Goal: Task Accomplishment & Management: Use online tool/utility

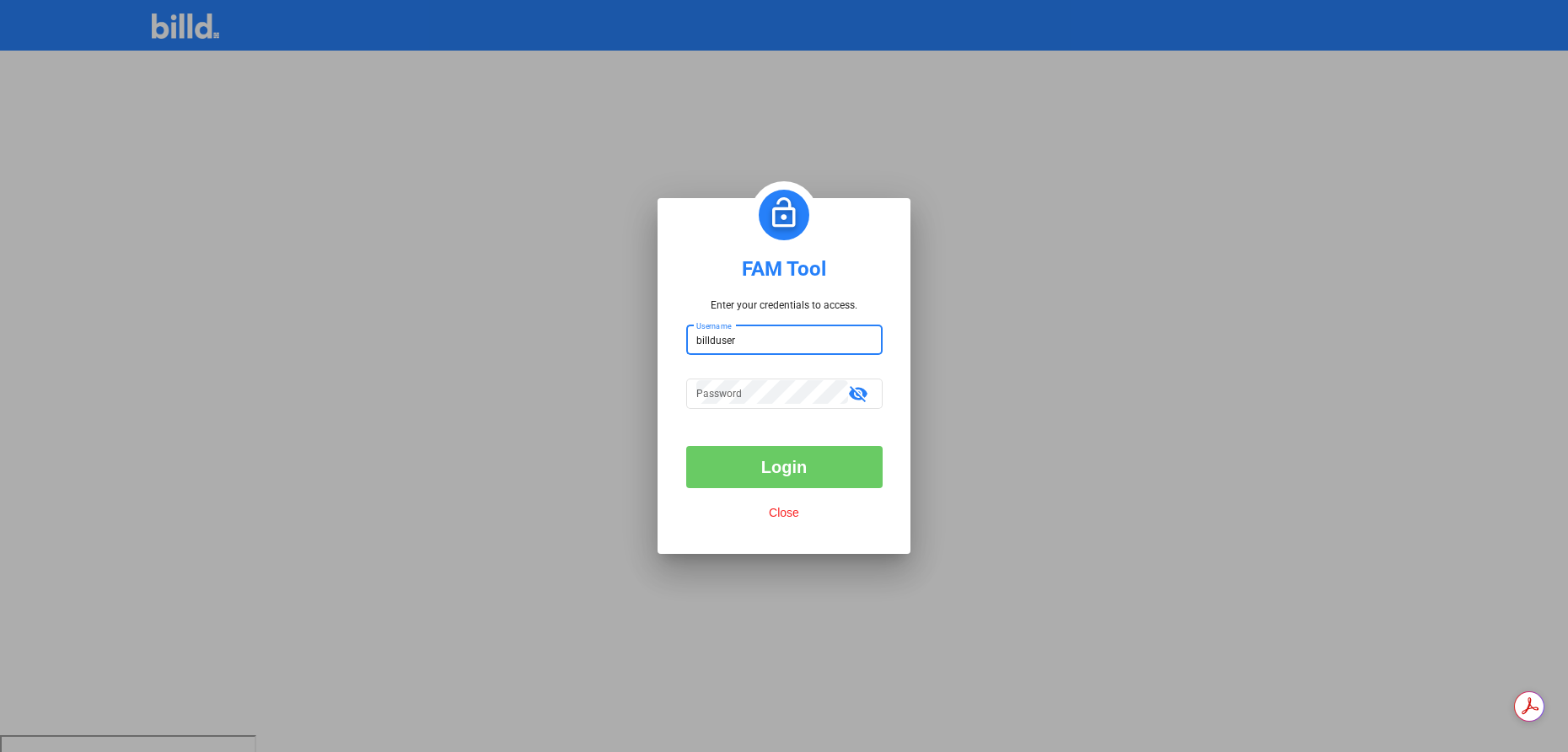
type input "billduser"
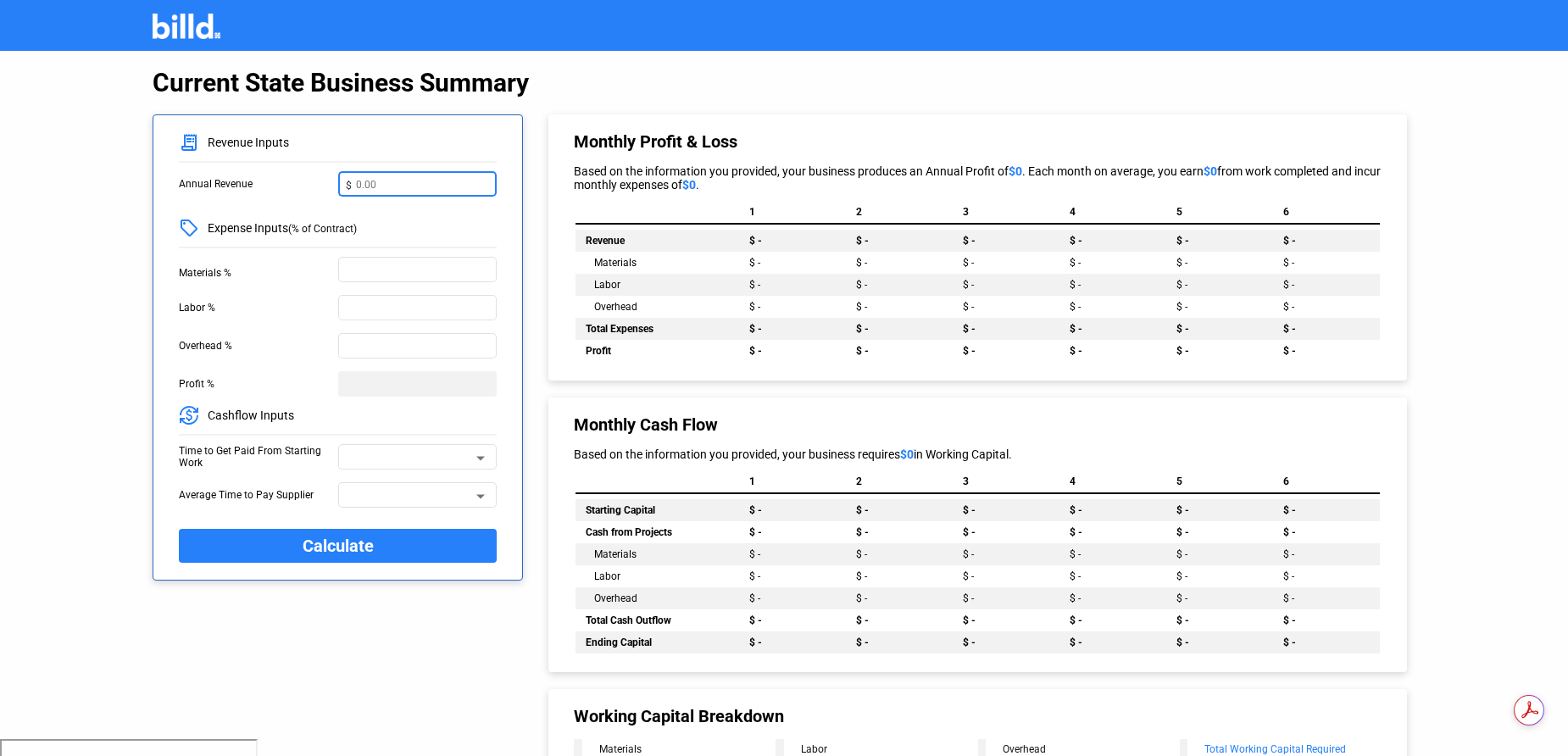
click at [363, 179] on input "text" at bounding box center [423, 183] width 134 height 18
type input "12,000,000"
click at [432, 266] on input "text" at bounding box center [417, 268] width 144 height 18
type input "40%"
click at [395, 312] on input "text" at bounding box center [417, 307] width 144 height 18
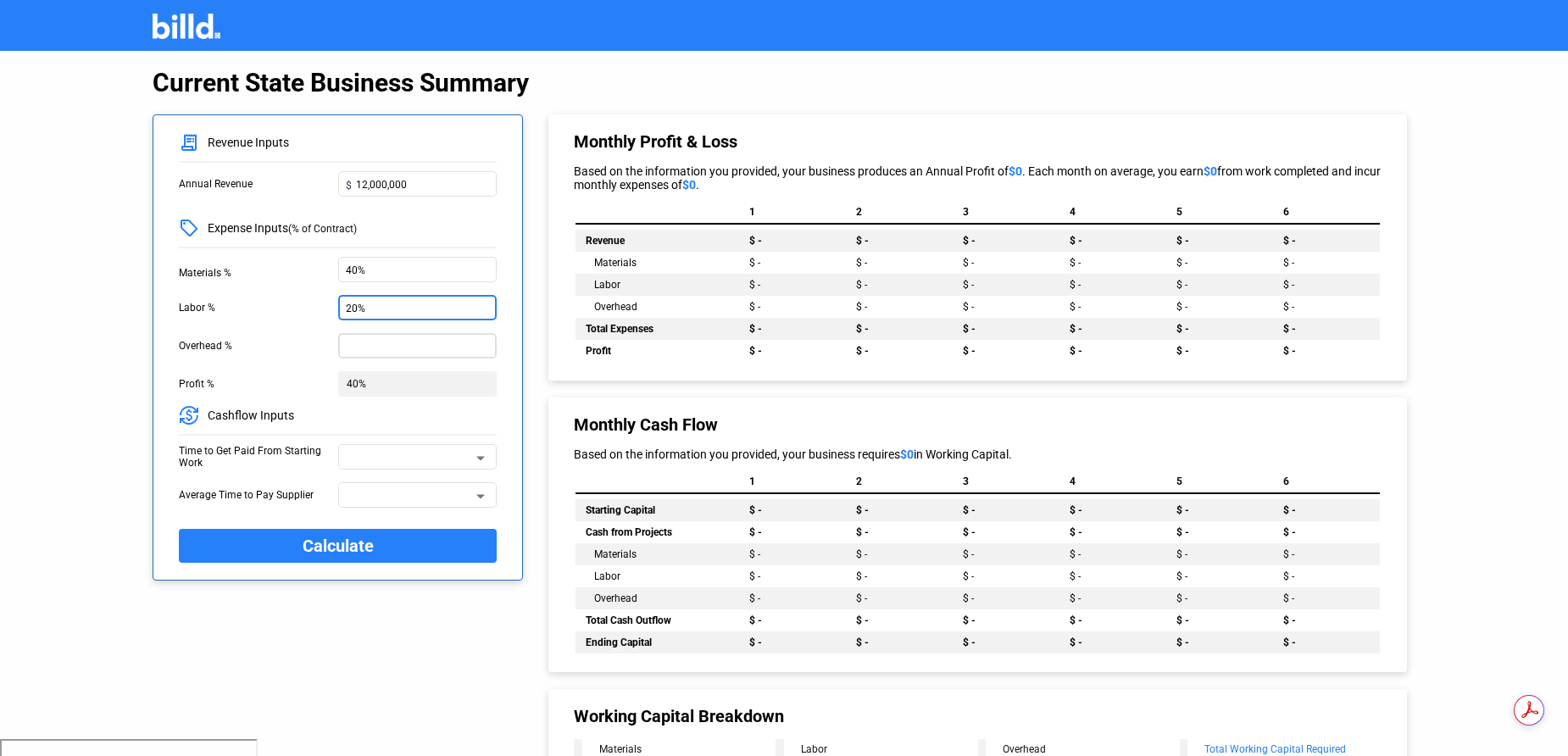
type input "20%"
click at [366, 357] on div at bounding box center [417, 344] width 144 height 28
click at [364, 352] on input "text" at bounding box center [417, 345] width 144 height 18
type input "15%"
click at [353, 314] on input "20%" at bounding box center [417, 307] width 144 height 18
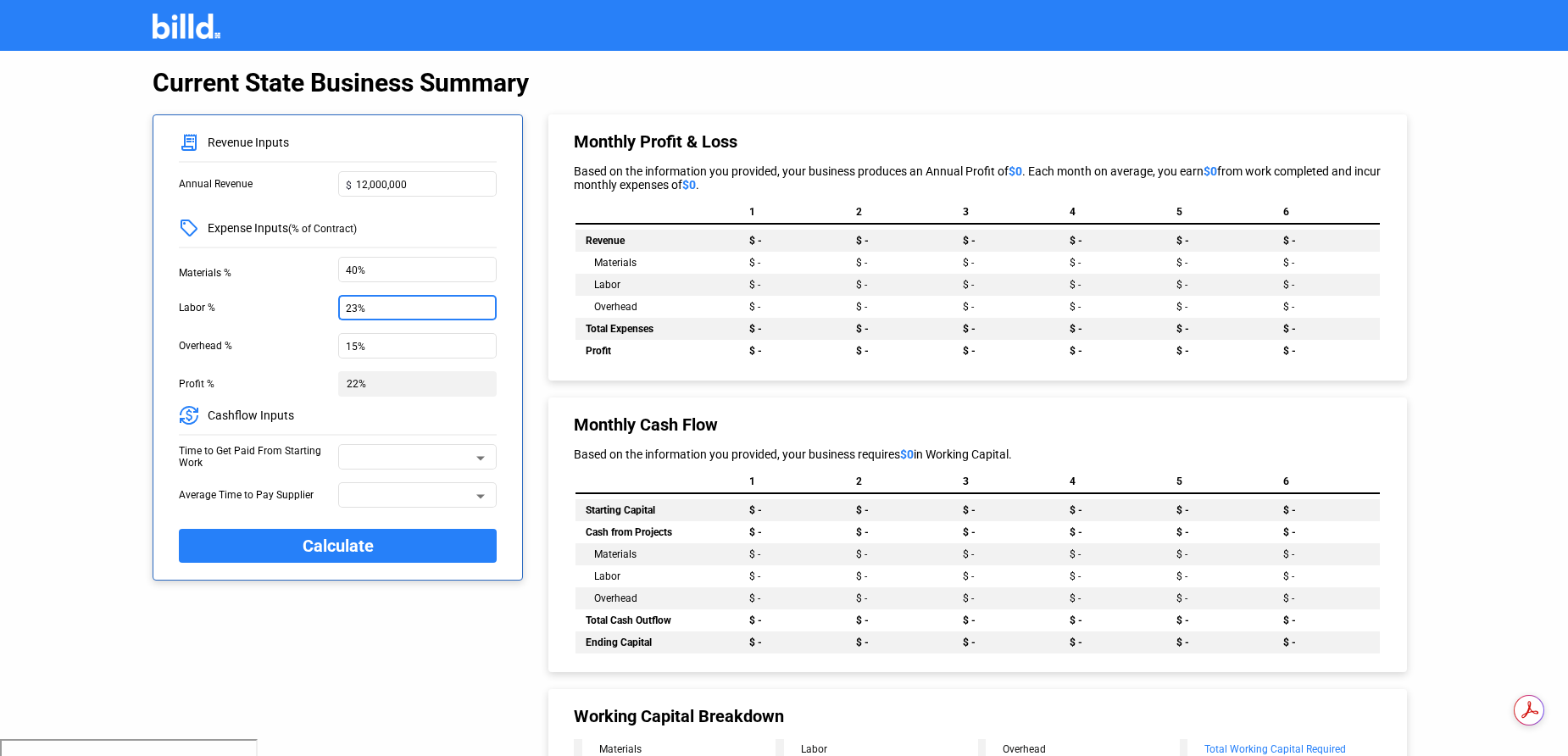
type input "2%"
type input "30%"
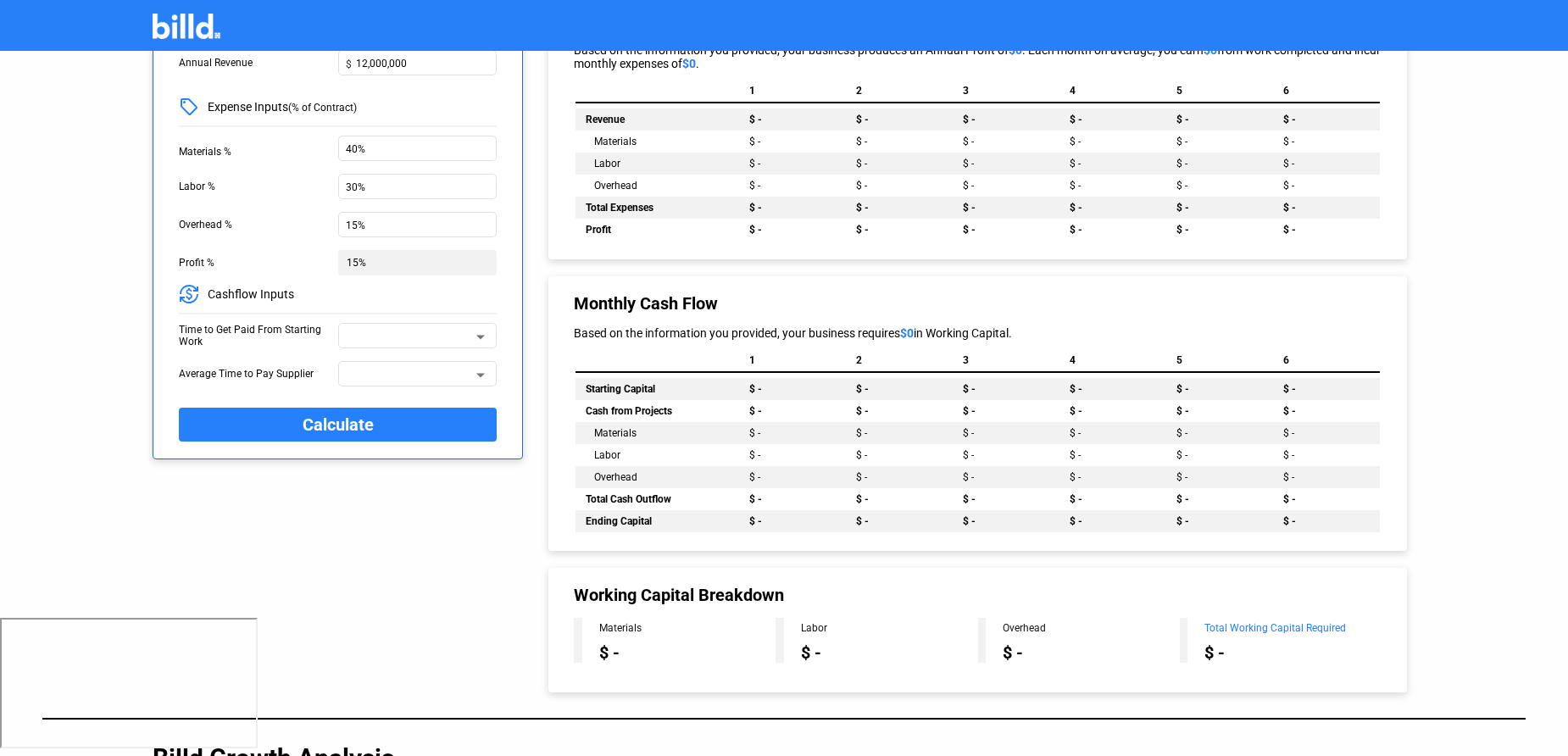
scroll to position [124, 0]
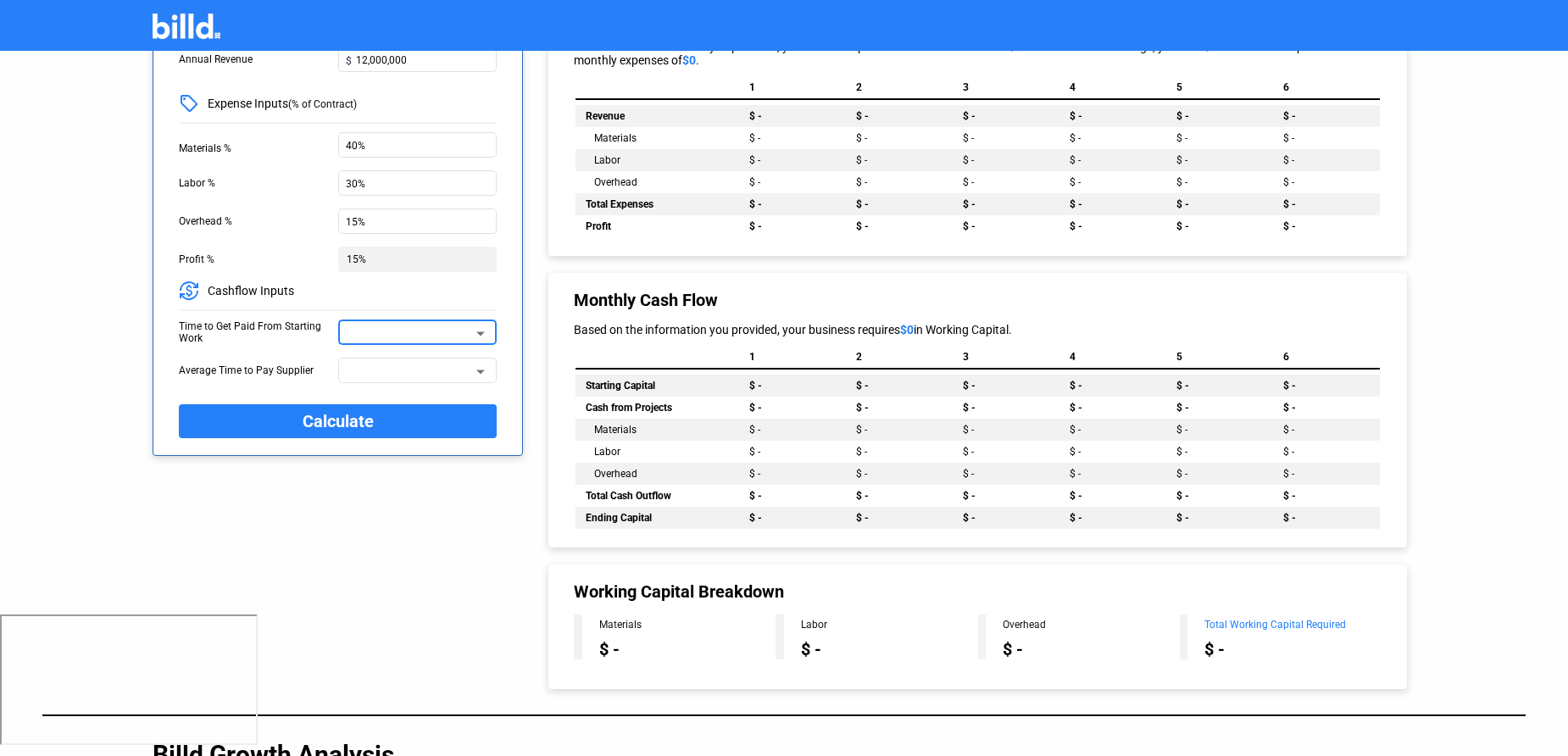
click at [376, 339] on span at bounding box center [409, 337] width 127 height 12
click at [371, 363] on span "90 Days" at bounding box center [364, 364] width 37 height 12
click at [328, 373] on div "Average Time to Pay Supplier" at bounding box center [258, 371] width 159 height 25
click at [351, 373] on span at bounding box center [409, 375] width 127 height 12
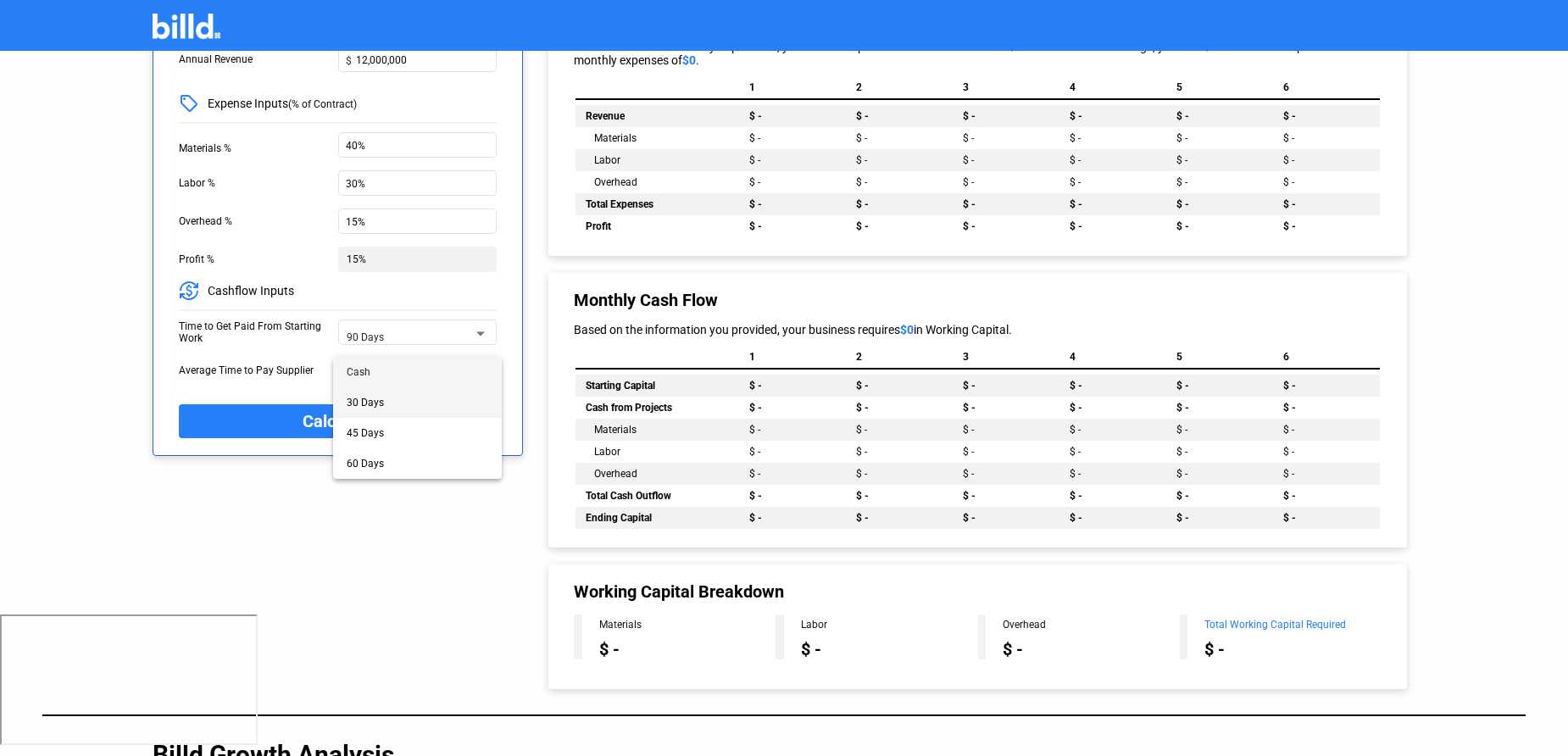
click at [375, 405] on span "30 Days" at bounding box center [364, 402] width 37 height 12
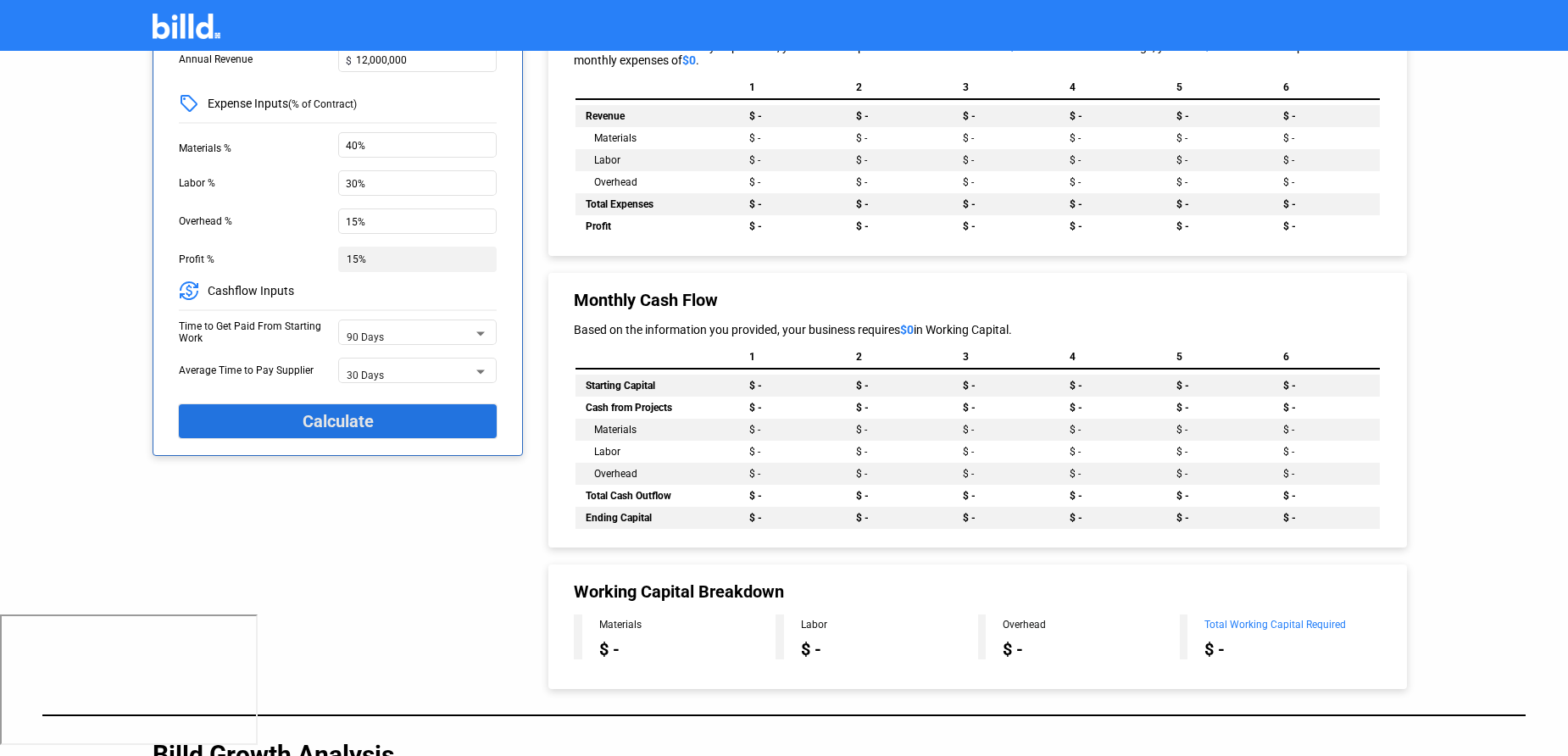
click at [333, 431] on span "Calculate" at bounding box center [337, 421] width 71 height 29
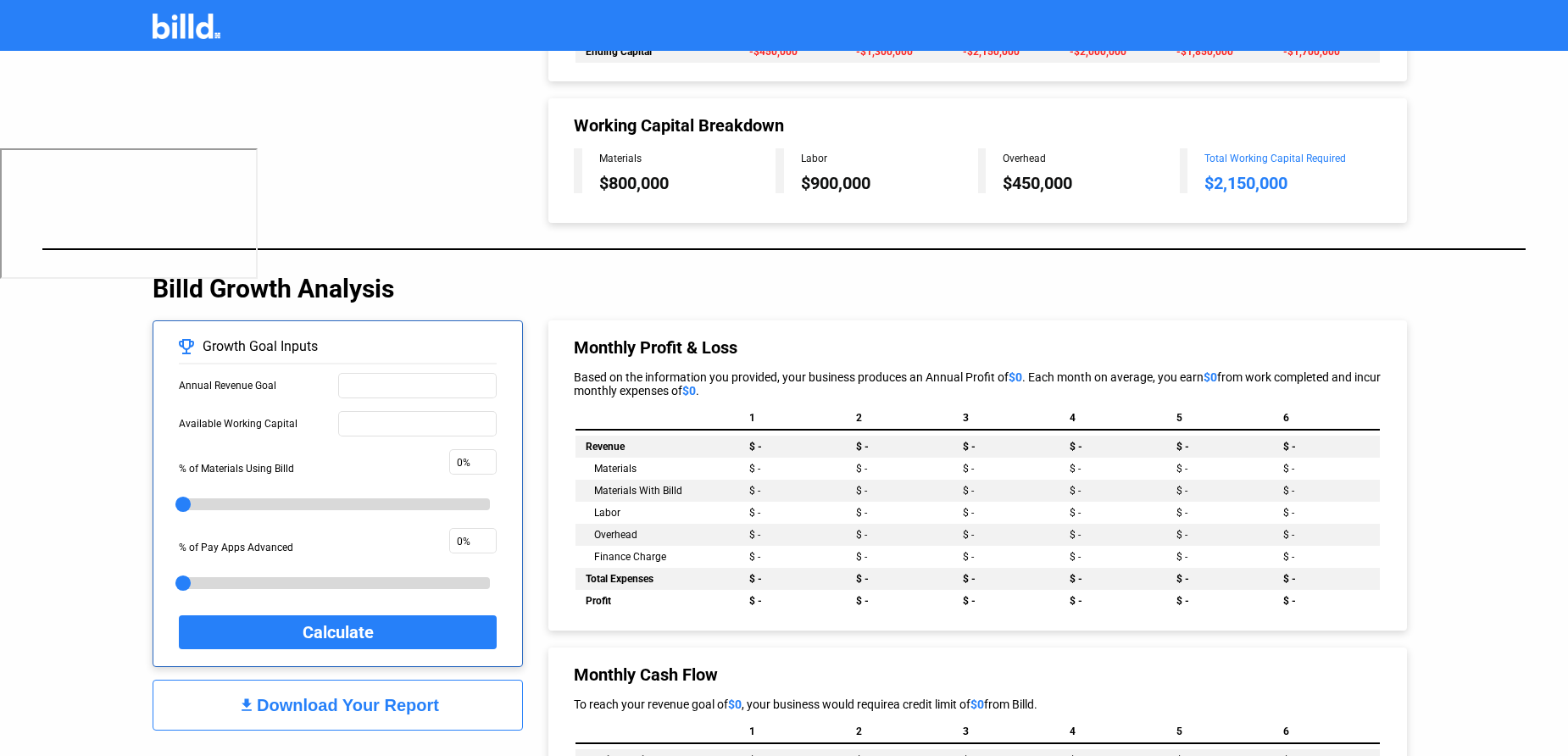
scroll to position [594, 0]
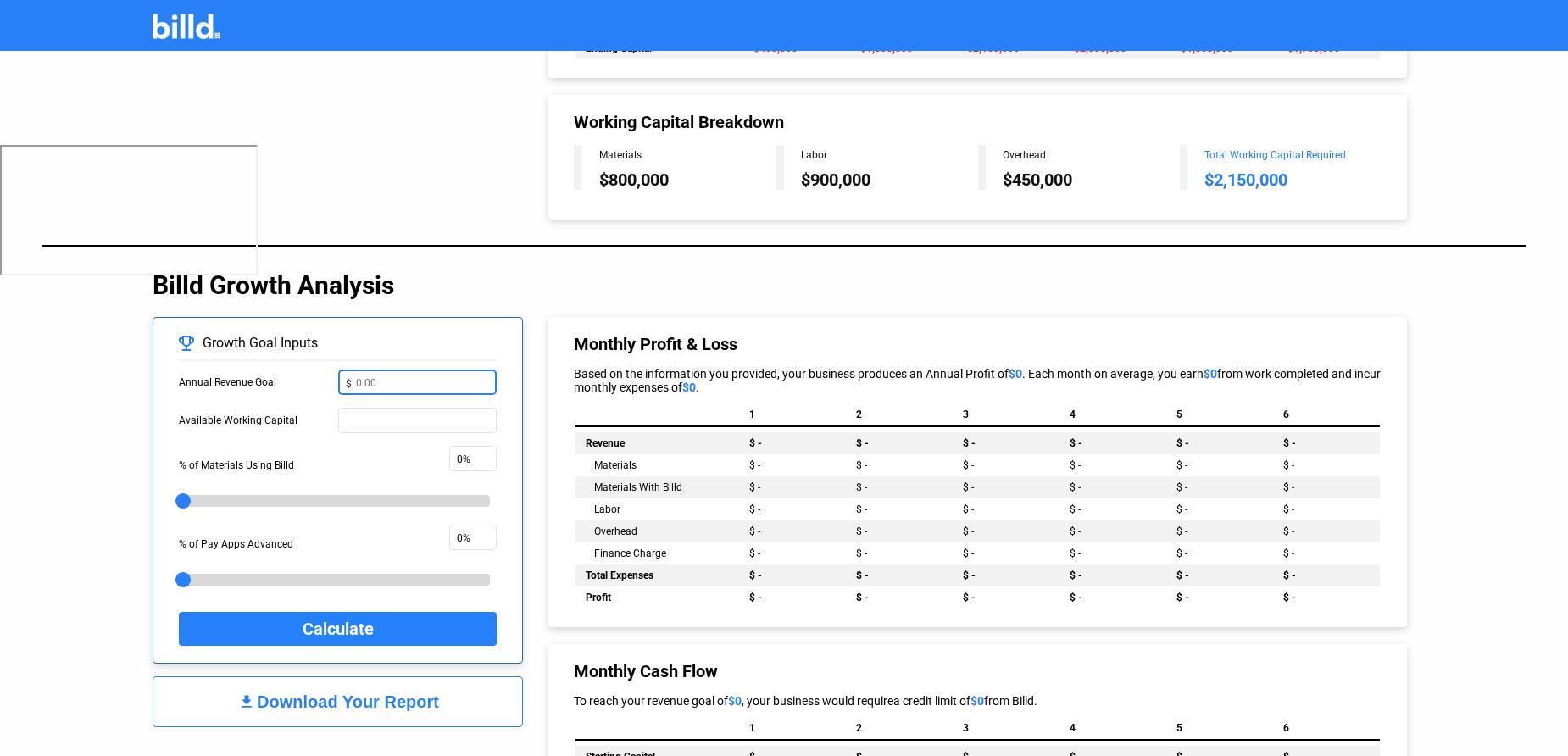
click at [440, 382] on input "text" at bounding box center [423, 382] width 134 height 18
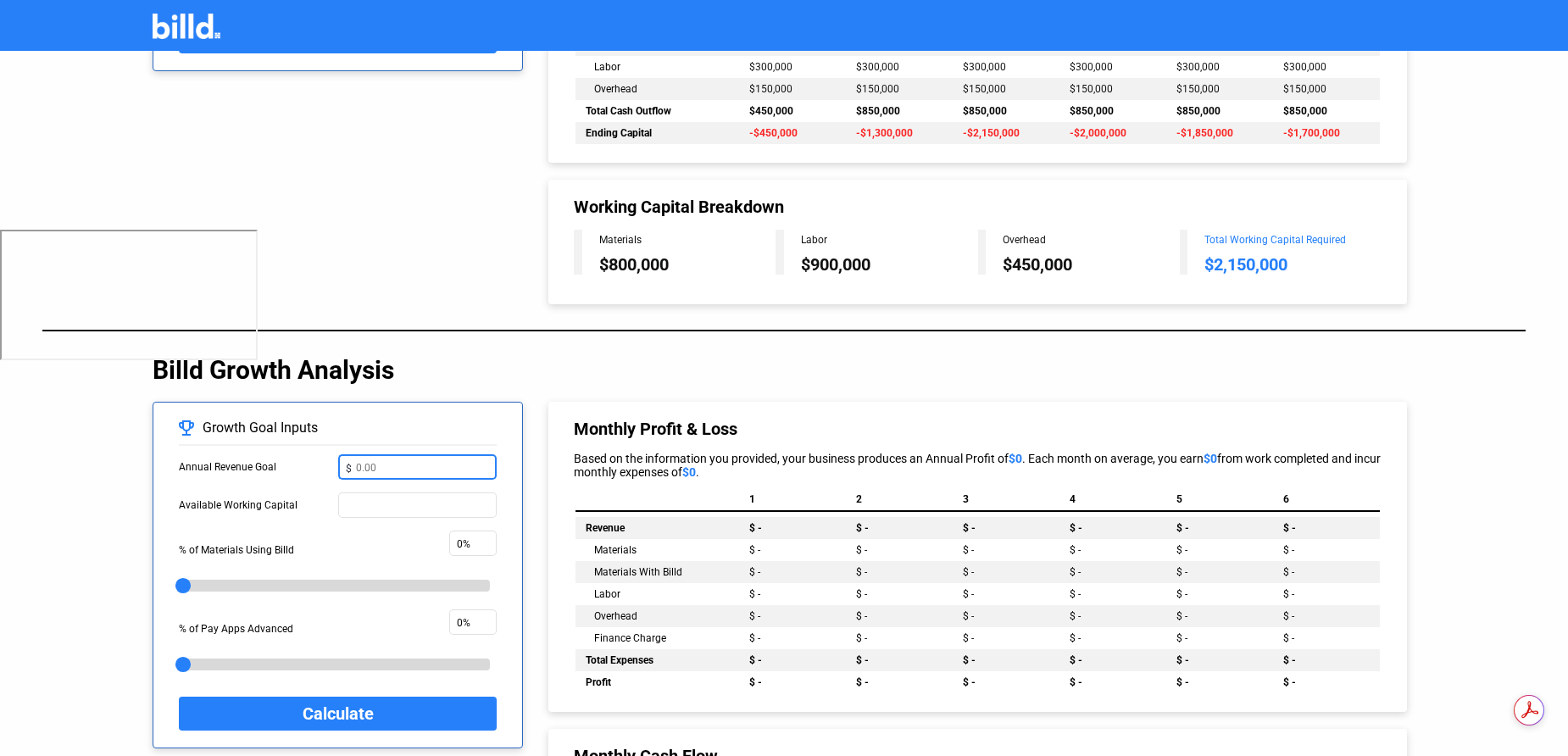
scroll to position [0, 0]
type input "14,000,000"
click at [407, 510] on input "text" at bounding box center [423, 504] width 134 height 18
drag, startPoint x: 179, startPoint y: 505, endPoint x: 296, endPoint y: 509, distance: 117.1
click at [295, 509] on div "Available Working Capital" at bounding box center [258, 505] width 159 height 25
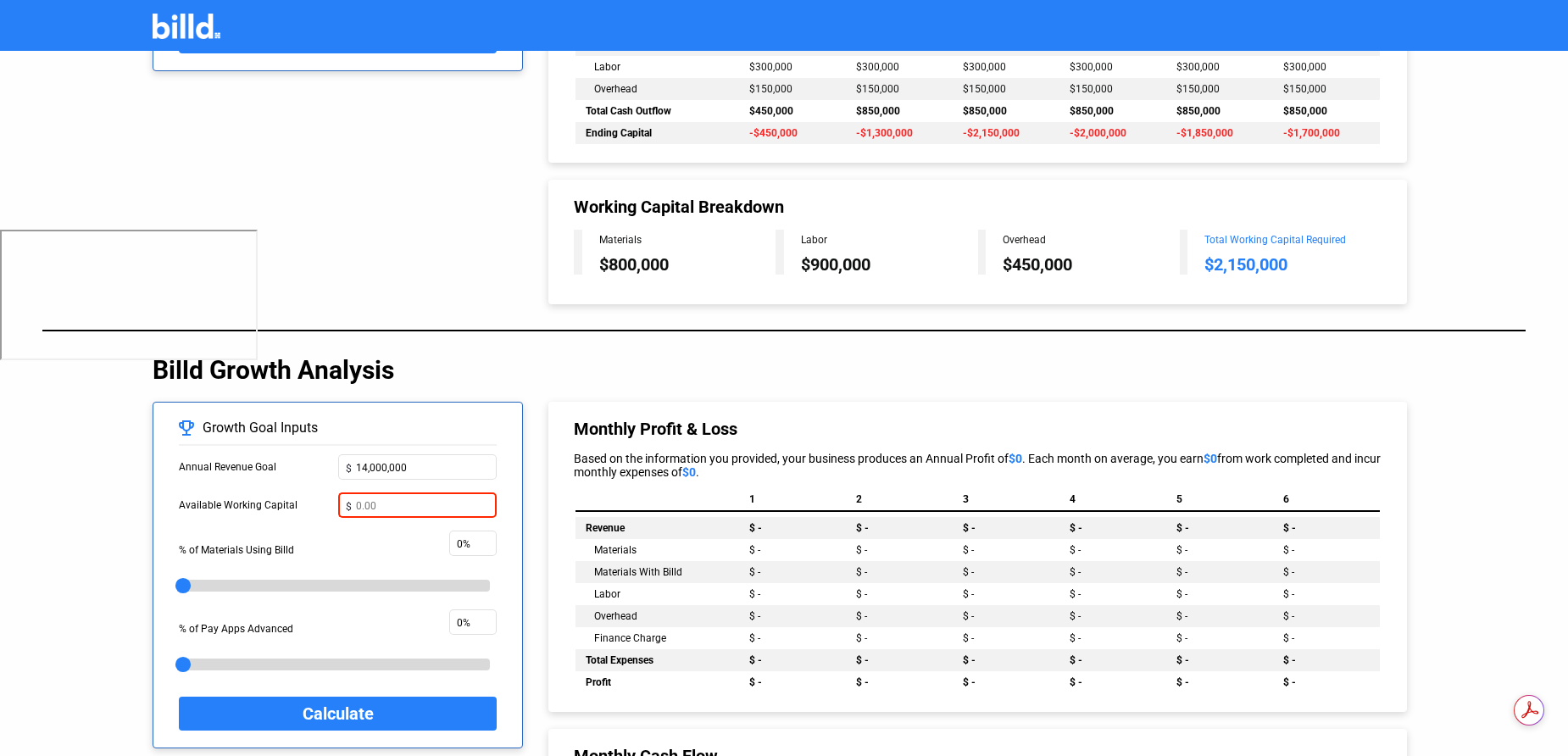
click at [374, 508] on input "text" at bounding box center [423, 504] width 134 height 18
type input "1,000,000"
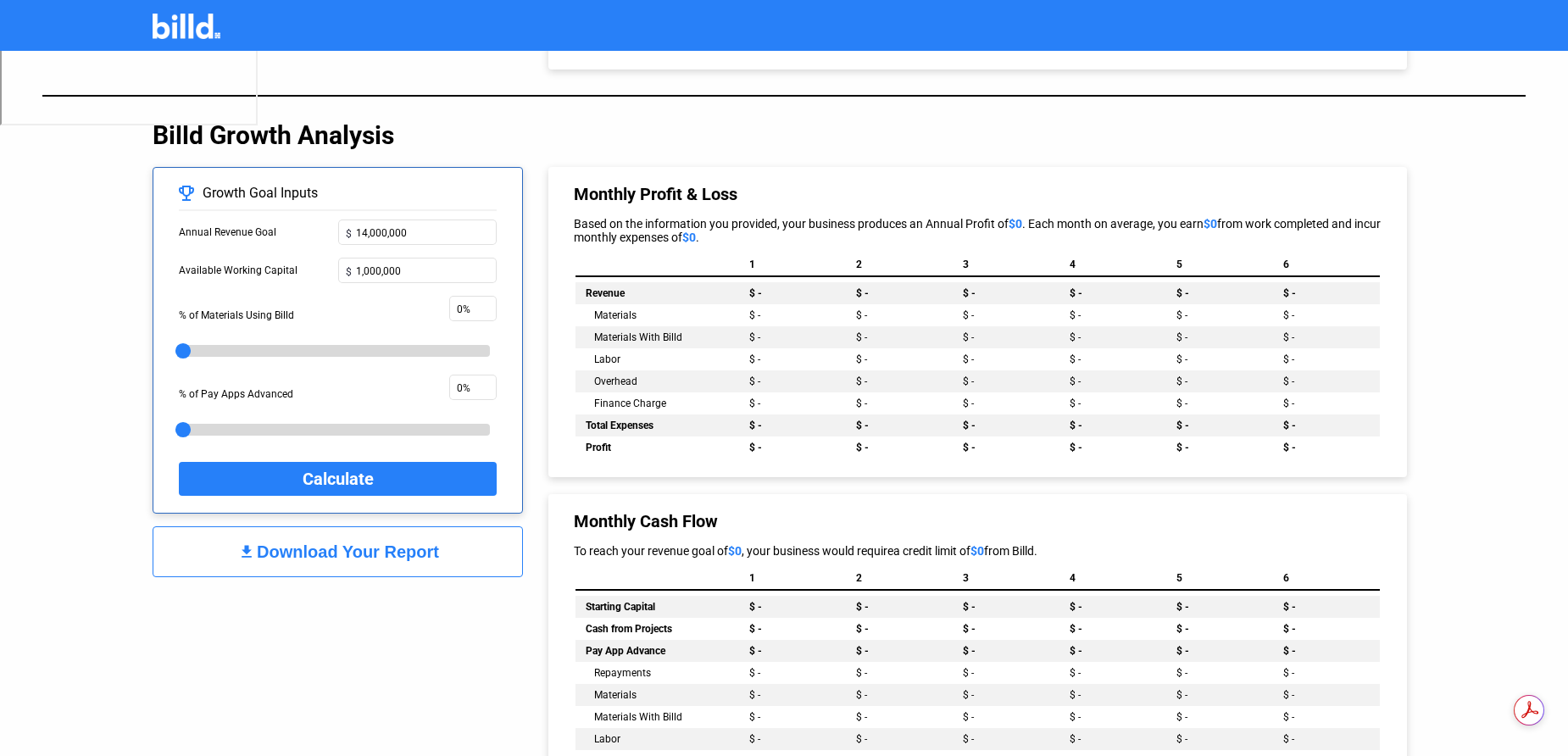
scroll to position [786, 0]
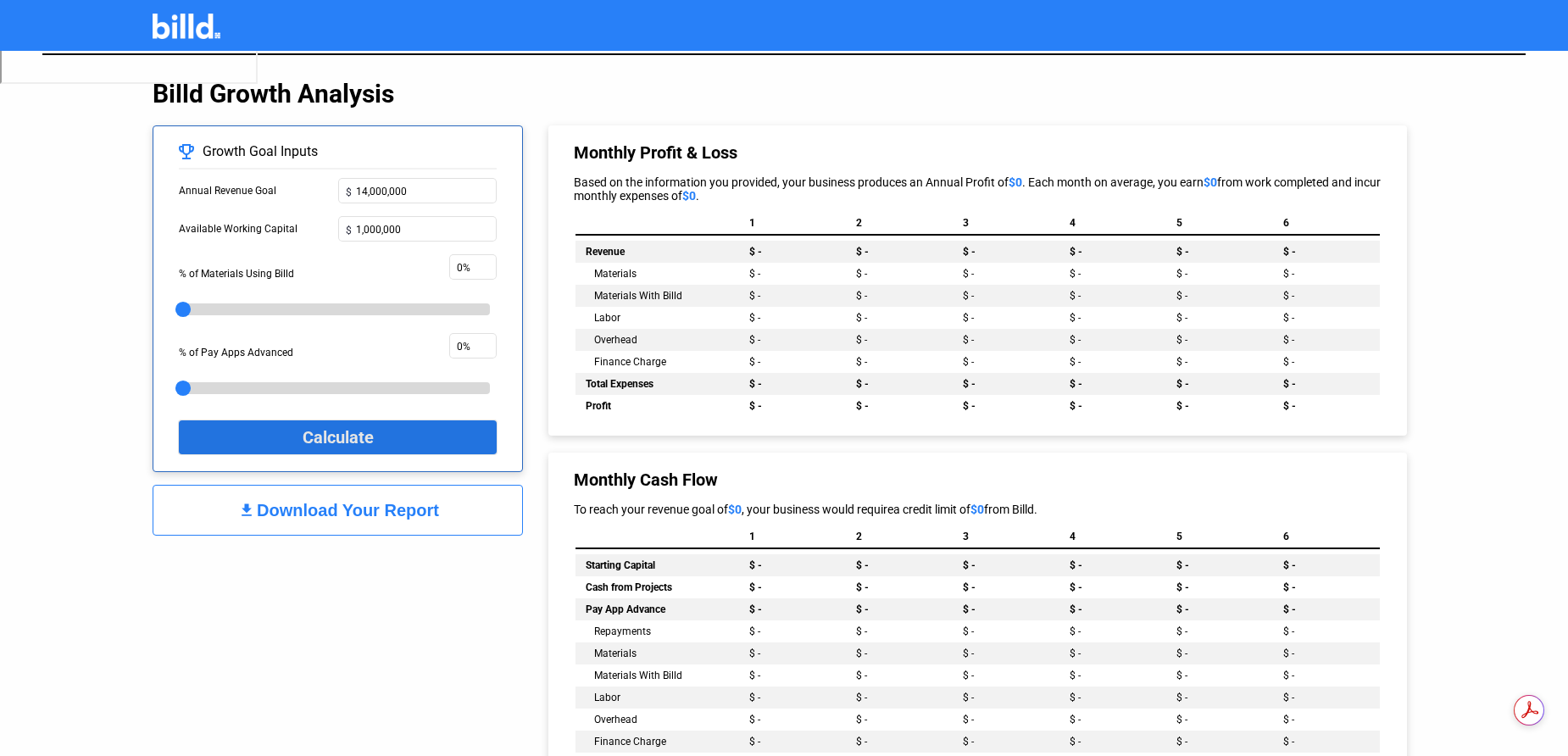
click at [337, 438] on span "Calculate" at bounding box center [337, 437] width 71 height 29
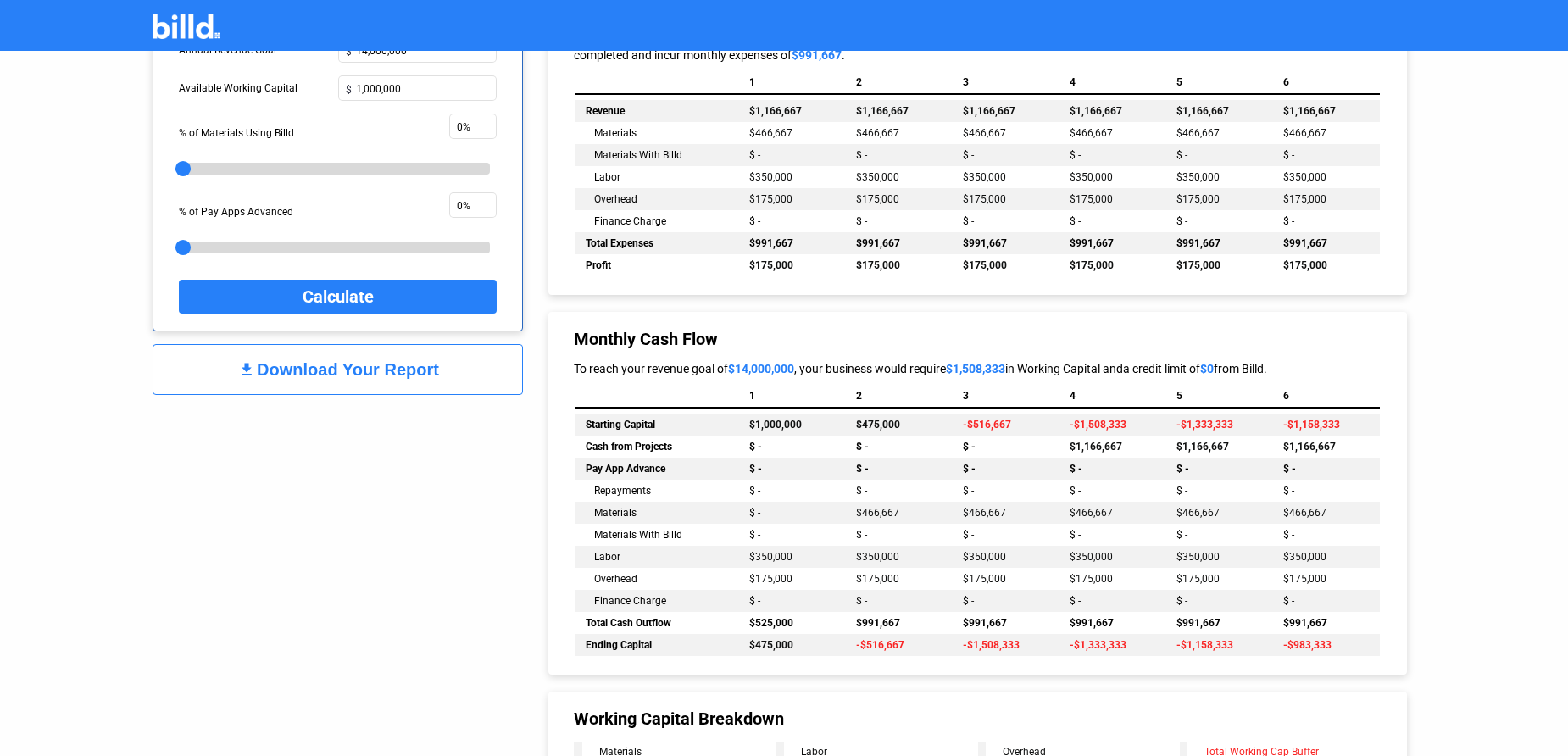
scroll to position [932, 0]
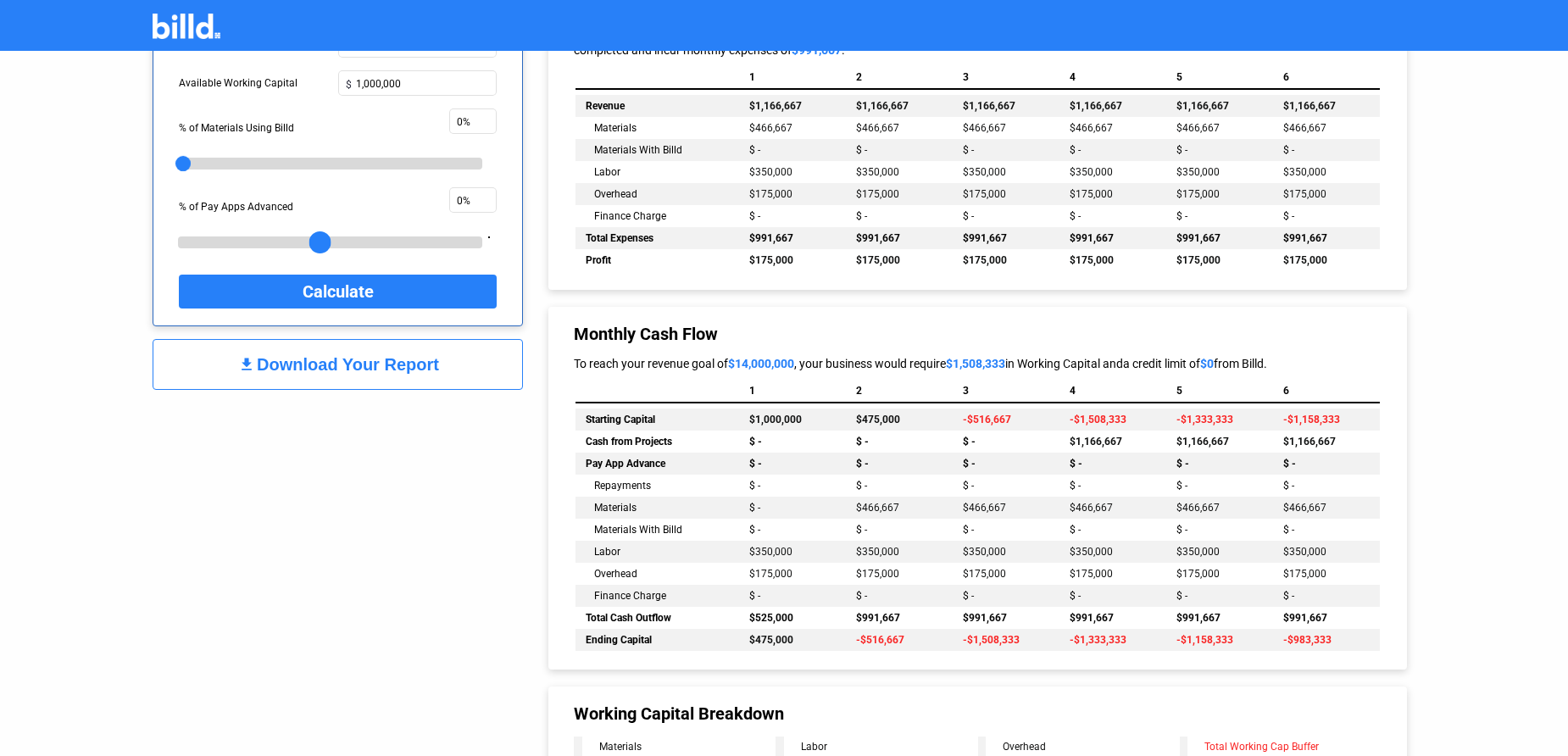
drag, startPoint x: 184, startPoint y: 244, endPoint x: 320, endPoint y: 241, distance: 136.0
click at [320, 241] on div at bounding box center [320, 242] width 22 height 22
drag, startPoint x: 320, startPoint y: 239, endPoint x: 332, endPoint y: 239, distance: 12.0
click at [332, 239] on div at bounding box center [336, 242] width 22 height 22
click at [332, 288] on span "Calculate" at bounding box center [337, 292] width 71 height 29
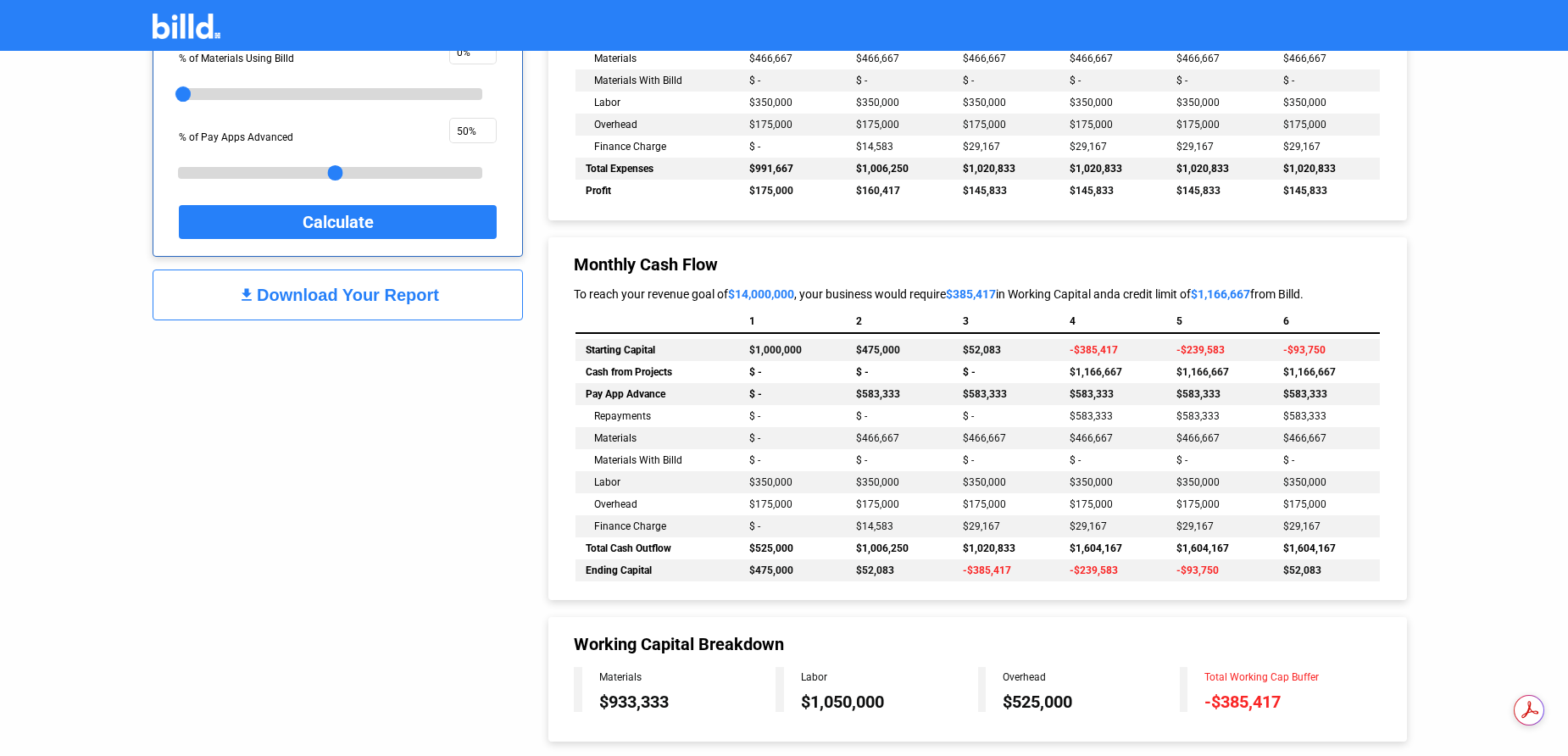
scroll to position [1011, 0]
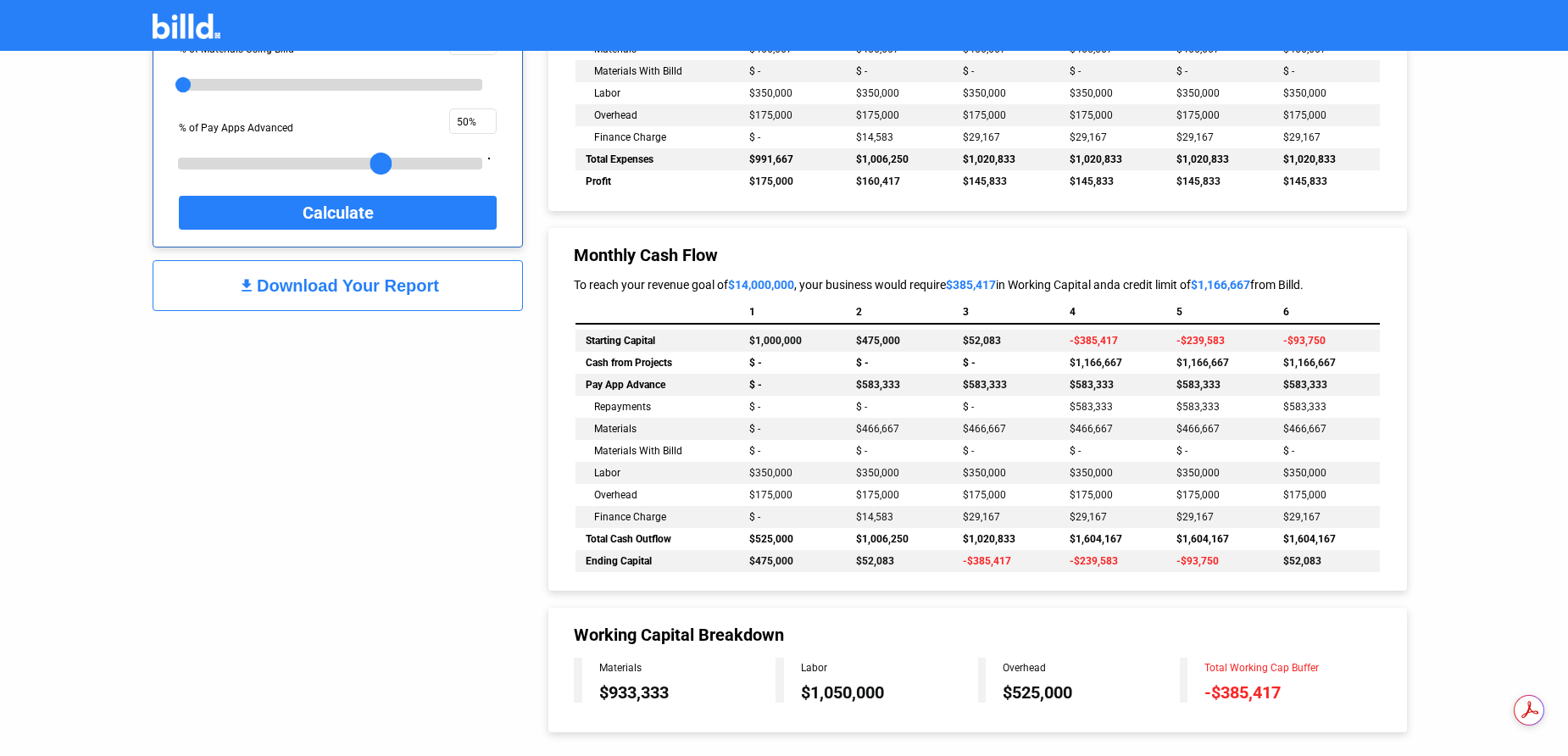
drag, startPoint x: 335, startPoint y: 164, endPoint x: 389, endPoint y: 164, distance: 54.0
click at [389, 164] on div at bounding box center [381, 164] width 22 height 22
type input "65%"
click at [343, 208] on span "Calculate" at bounding box center [337, 212] width 71 height 29
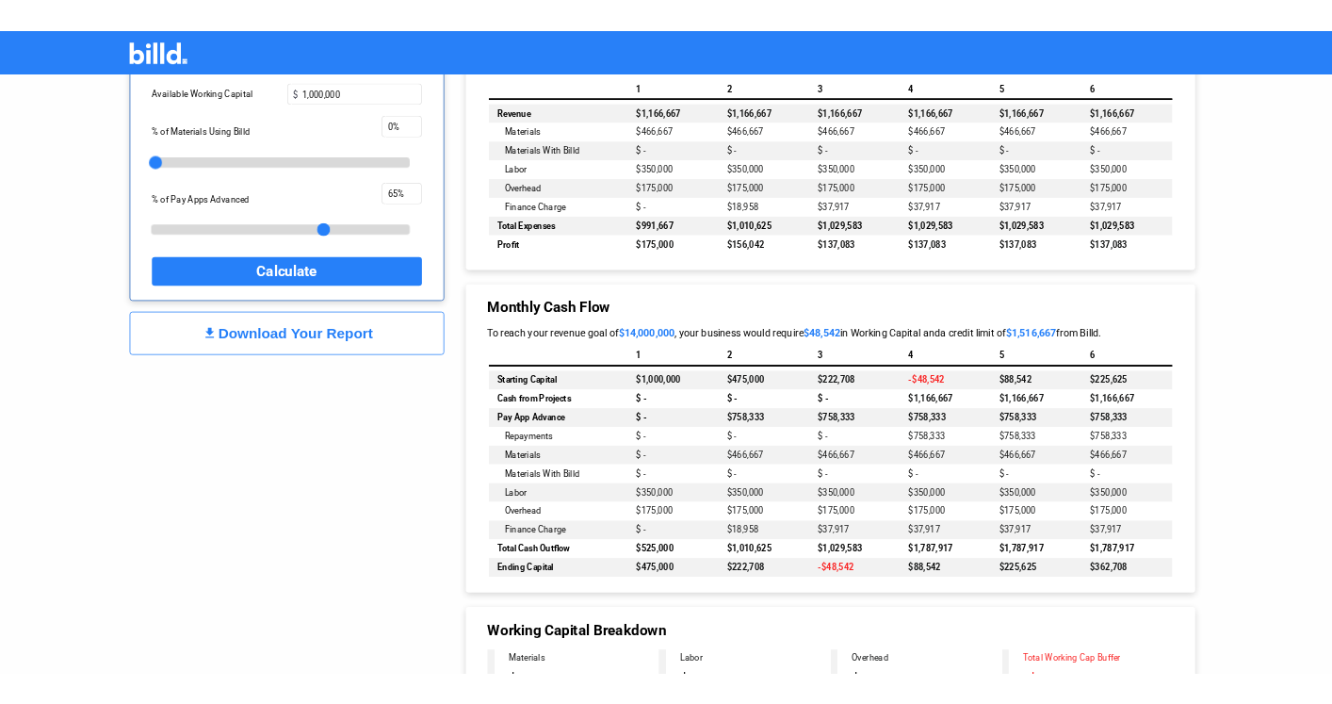
scroll to position [1047, 0]
